Goal: Transaction & Acquisition: Purchase product/service

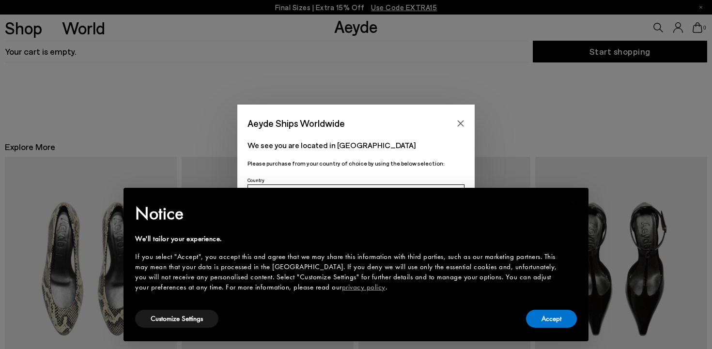
scroll to position [84, 0]
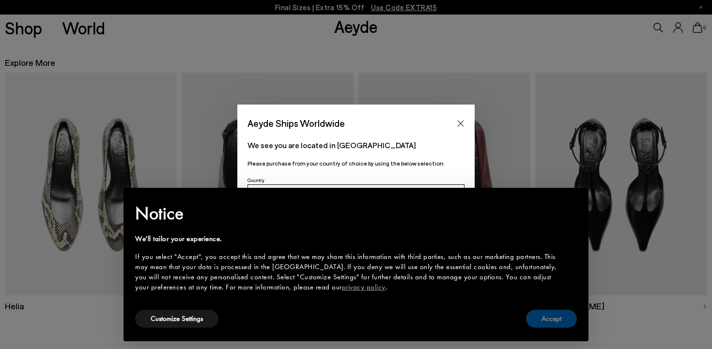
click at [552, 319] on button "Accept" at bounding box center [551, 319] width 51 height 18
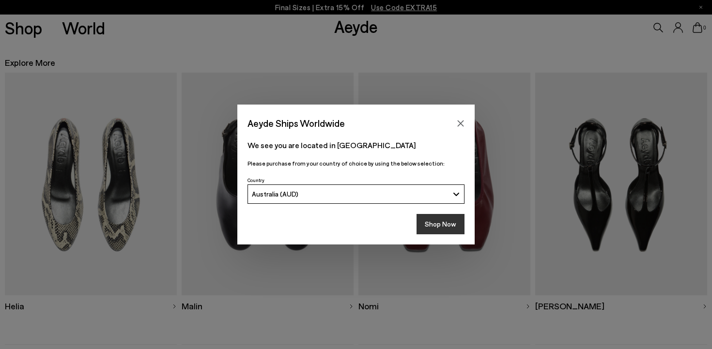
click at [435, 220] on button "Shop Now" at bounding box center [441, 224] width 48 height 20
click at [435, 225] on button "Shop Now" at bounding box center [441, 224] width 48 height 20
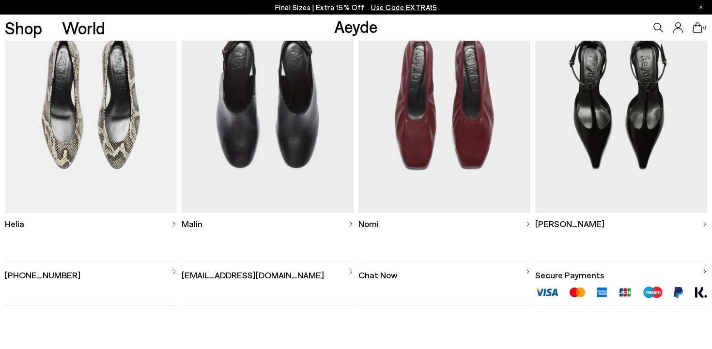
scroll to position [170, 0]
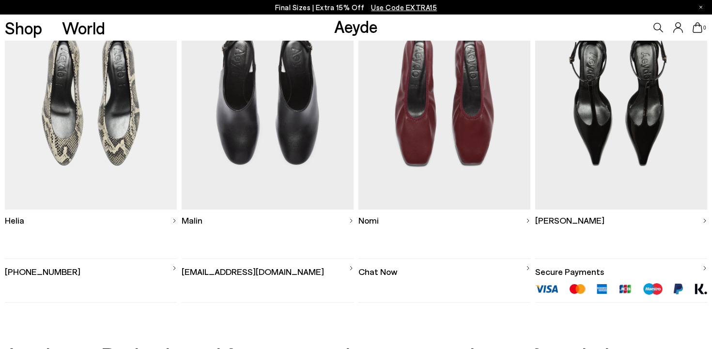
click at [613, 138] on img at bounding box center [621, 98] width 172 height 223
